Goal: Task Accomplishment & Management: Complete application form

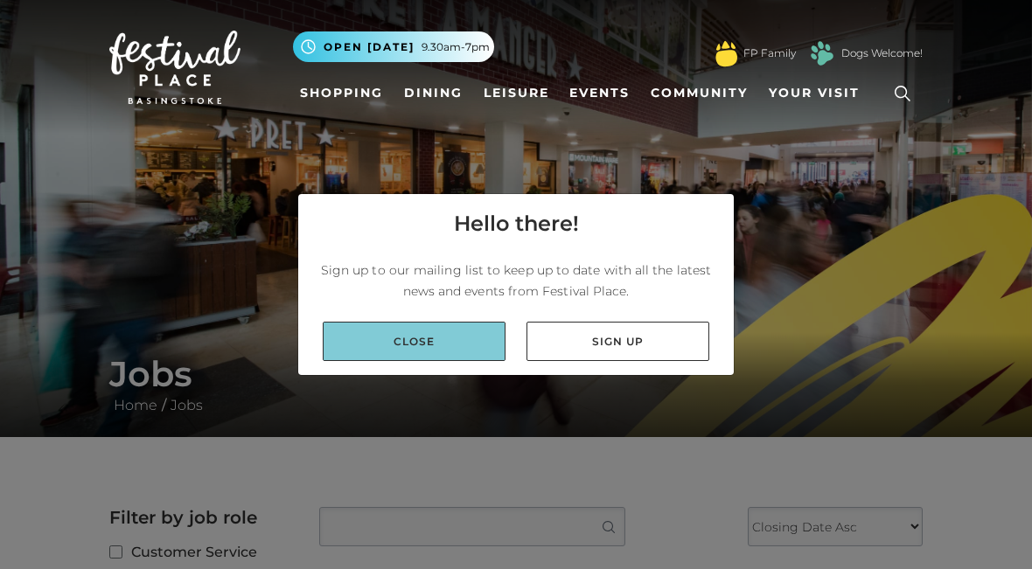
click at [454, 327] on link "Close" at bounding box center [414, 341] width 183 height 39
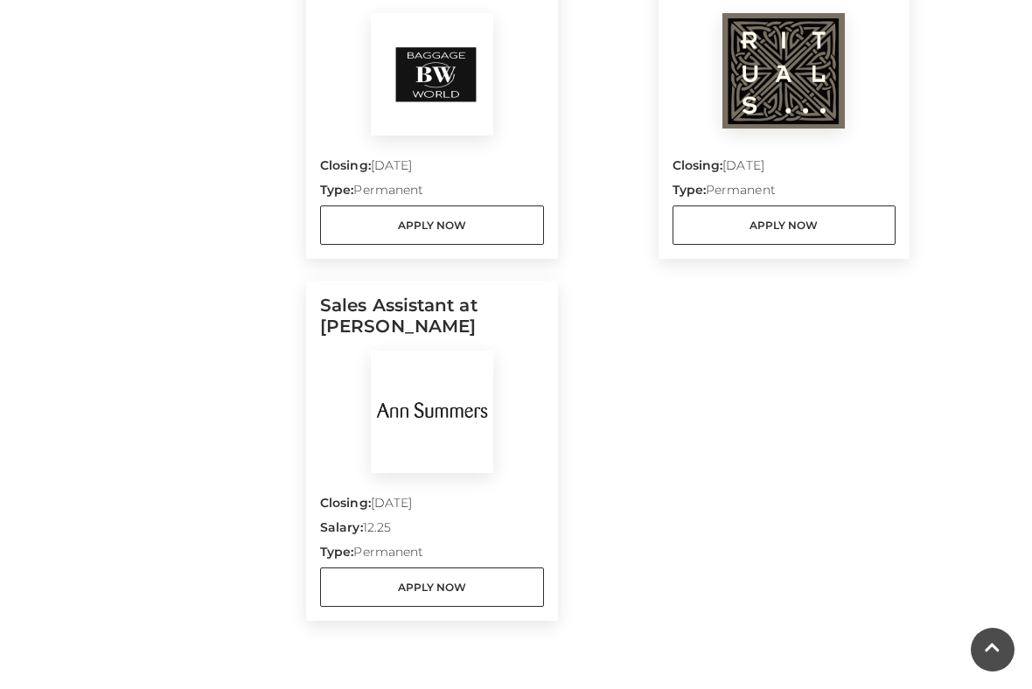
scroll to position [1765, 0]
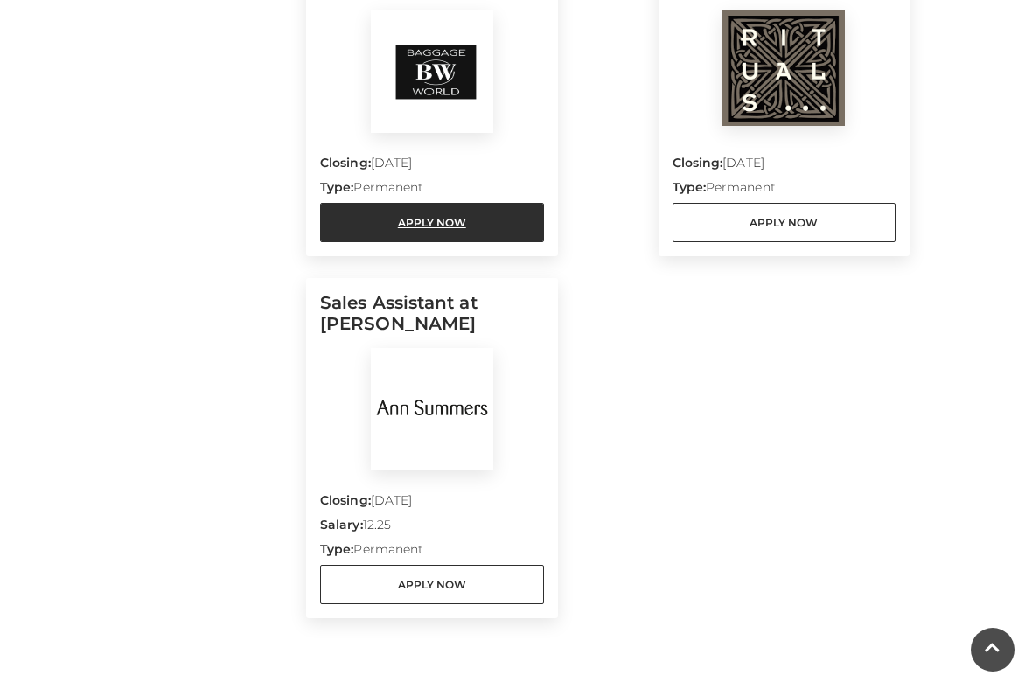
click at [400, 232] on link "Apply Now" at bounding box center [432, 222] width 224 height 39
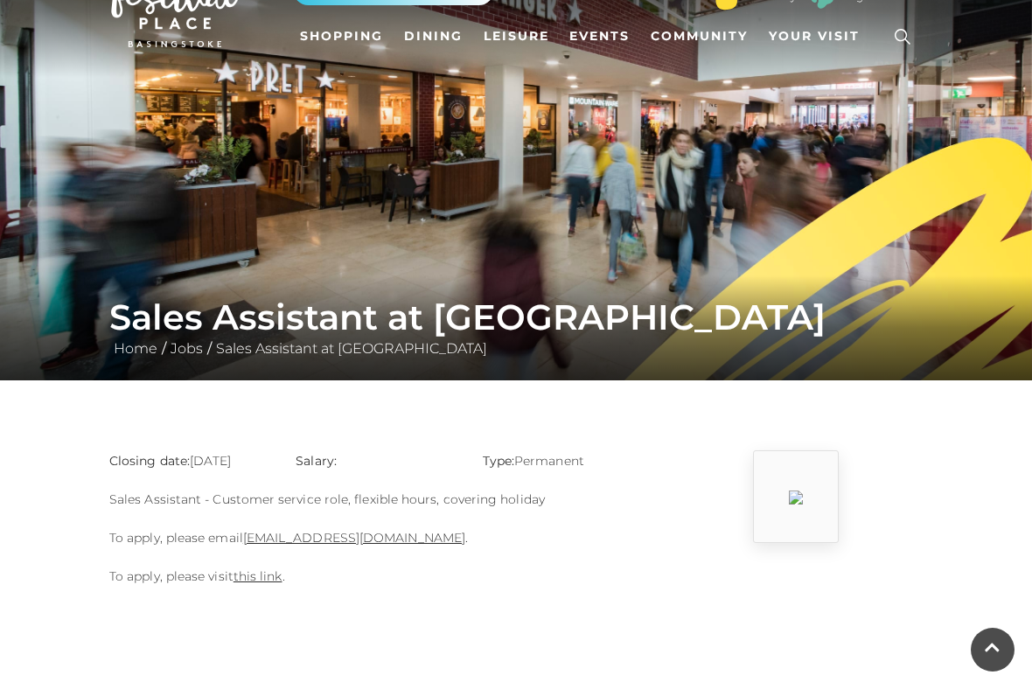
scroll to position [58, 0]
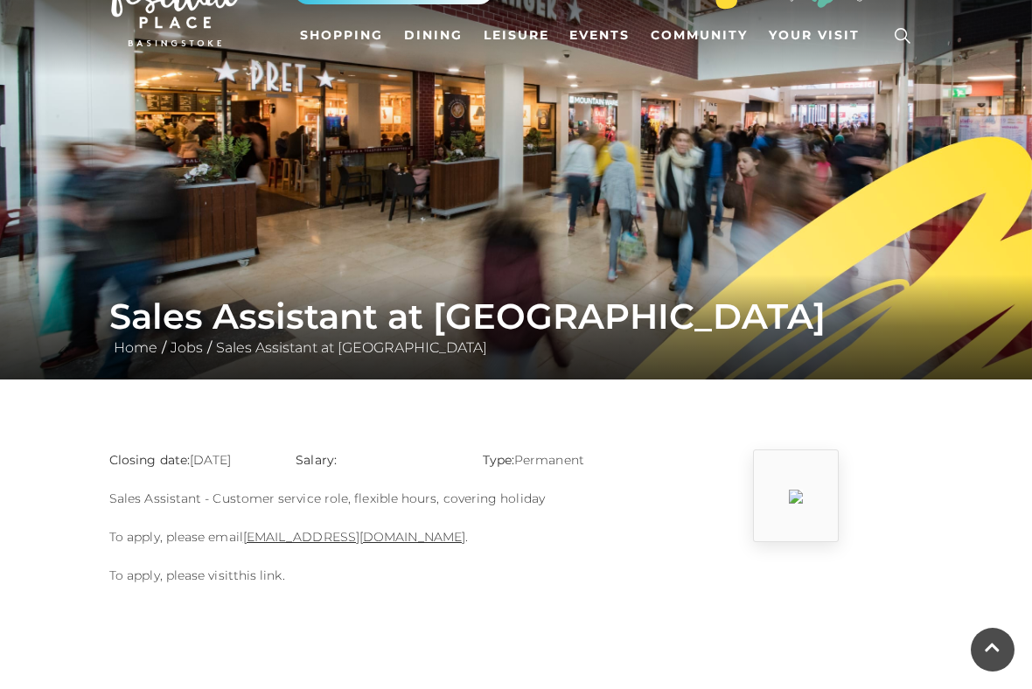
click at [262, 568] on link "this link" at bounding box center [258, 576] width 49 height 16
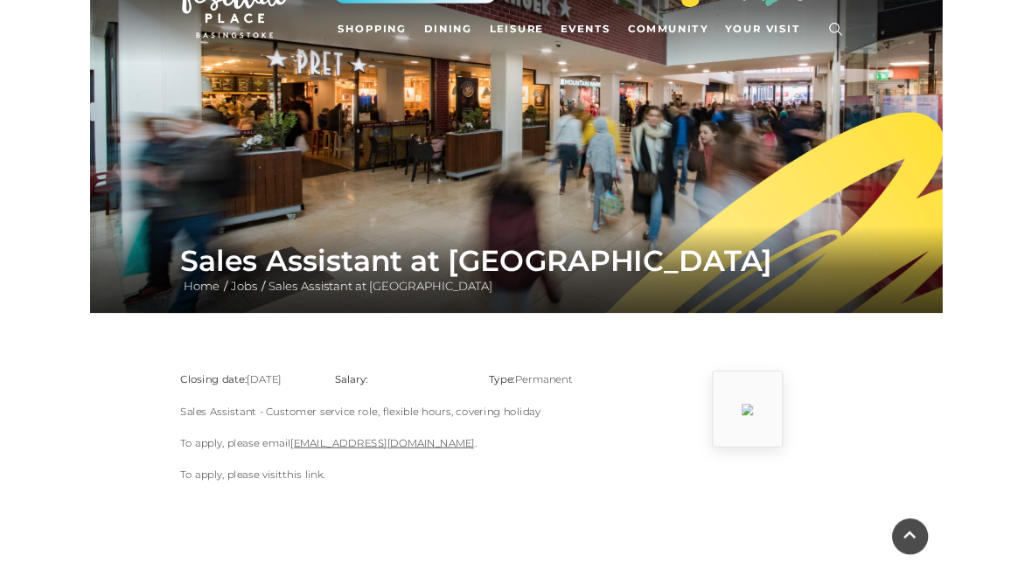
scroll to position [107, 0]
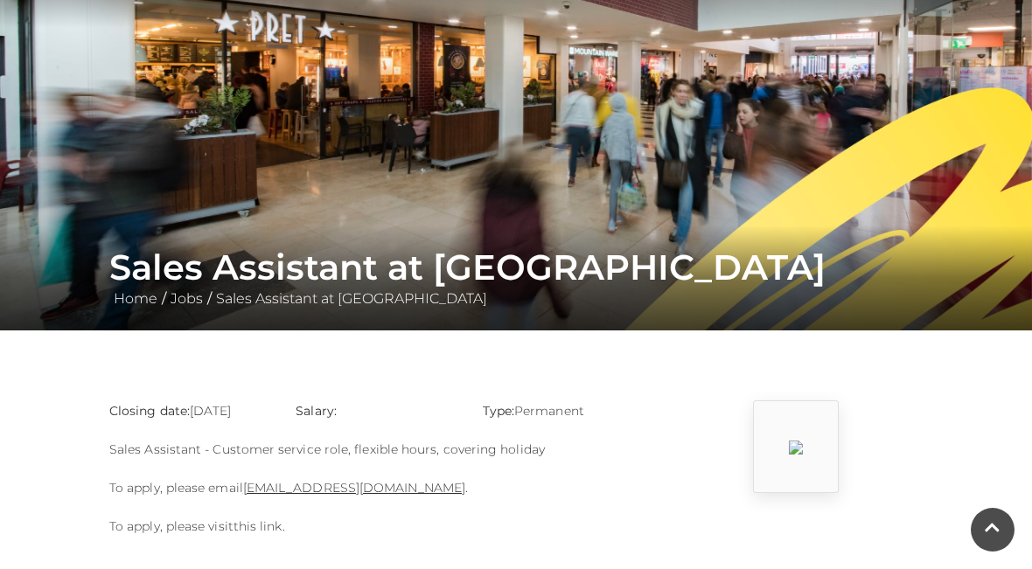
click at [241, 529] on link "this link" at bounding box center [258, 527] width 49 height 16
click at [270, 526] on link "this link" at bounding box center [258, 527] width 49 height 16
